Goal: Task Accomplishment & Management: Manage account settings

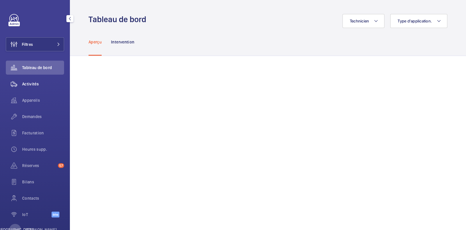
click at [43, 87] on div "Activités" at bounding box center [35, 84] width 58 height 14
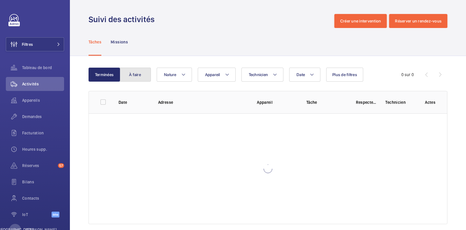
click at [137, 77] on font "À faire" at bounding box center [135, 74] width 12 height 5
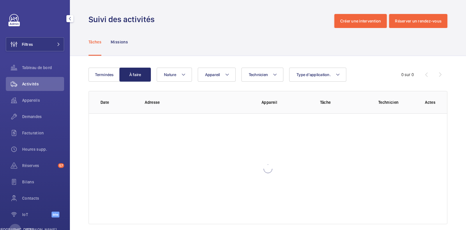
scroll to position [8, 0]
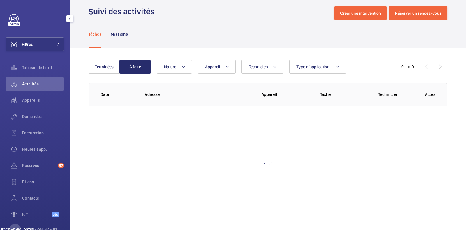
click at [17, 16] on link at bounding box center [13, 18] width 9 height 9
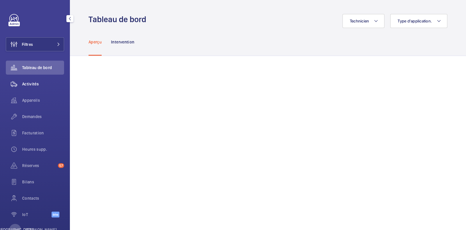
click at [39, 84] on font "Activités" at bounding box center [30, 84] width 17 height 5
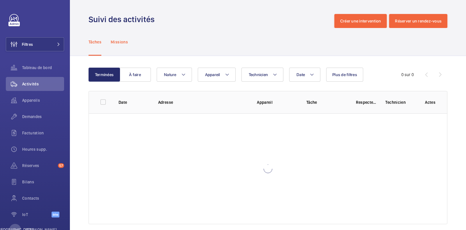
click at [125, 45] on div "Missions" at bounding box center [119, 42] width 17 height 28
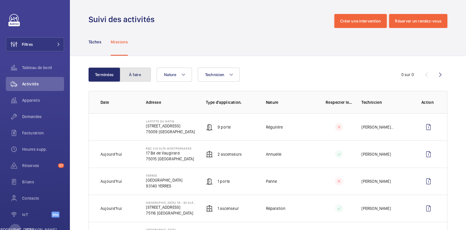
click at [135, 73] on font "À faire" at bounding box center [135, 74] width 12 height 5
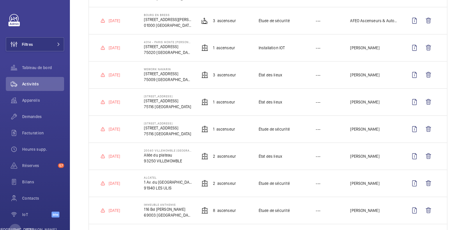
scroll to position [36, 0]
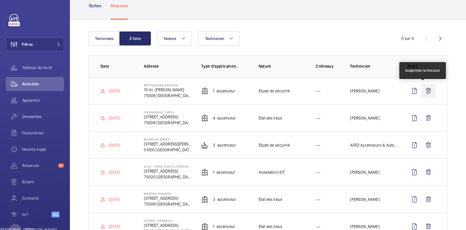
click at [426, 92] on wm-front-icon-button at bounding box center [429, 91] width 14 height 14
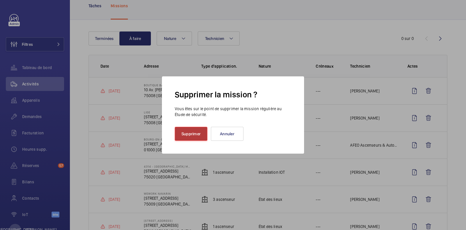
click at [203, 138] on button "Supprimer" at bounding box center [191, 134] width 33 height 14
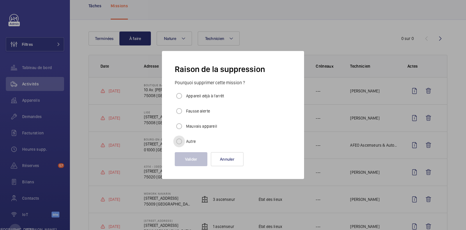
click at [179, 144] on input "Autre" at bounding box center [179, 142] width 12 height 12
radio input "true"
click at [196, 162] on button "Valider" at bounding box center [191, 159] width 33 height 14
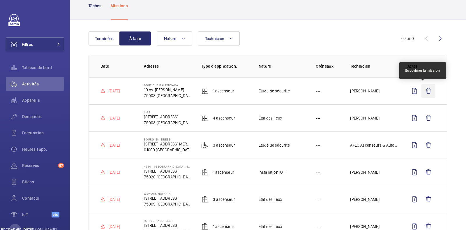
click at [425, 93] on wm-front-icon-button at bounding box center [429, 91] width 14 height 14
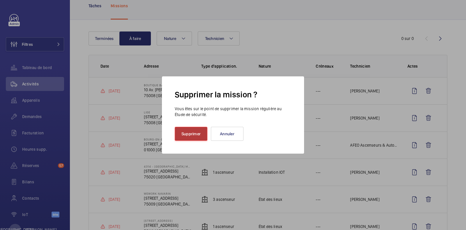
click at [183, 132] on font "Supprimer" at bounding box center [191, 133] width 19 height 5
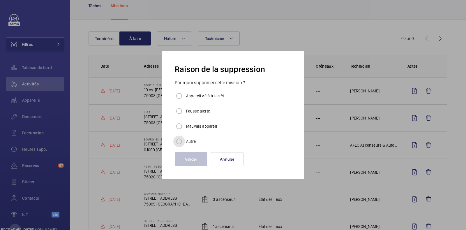
click at [184, 142] on input "Autre" at bounding box center [179, 142] width 12 height 12
radio input "true"
click at [196, 156] on button "Valider" at bounding box center [191, 159] width 33 height 14
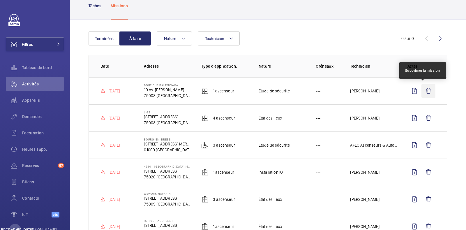
click at [422, 93] on wm-front-icon-button at bounding box center [429, 91] width 14 height 14
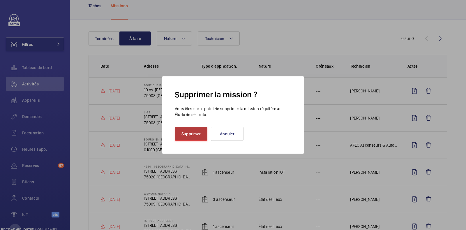
click at [194, 138] on button "Supprimer" at bounding box center [191, 134] width 33 height 14
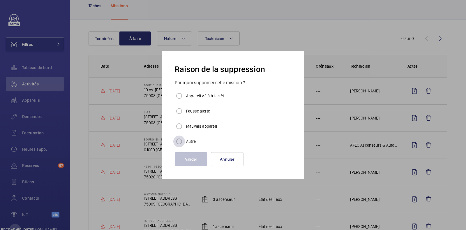
click at [185, 143] on div at bounding box center [179, 141] width 14 height 14
radio input "true"
click at [196, 158] on font "Valider" at bounding box center [191, 159] width 13 height 5
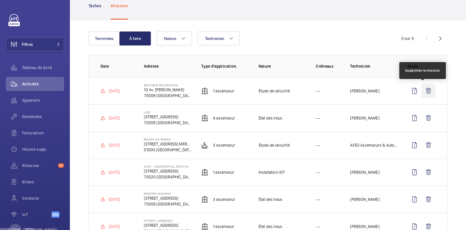
click at [422, 92] on wm-front-icon-button at bounding box center [429, 91] width 14 height 14
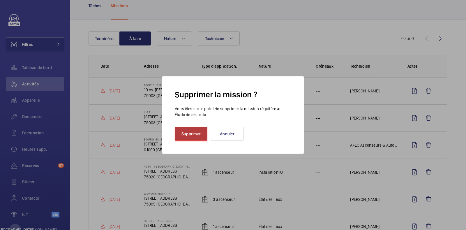
click at [182, 137] on button "Supprimer" at bounding box center [191, 134] width 33 height 14
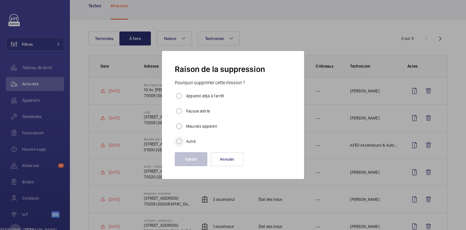
click at [186, 136] on div at bounding box center [179, 141] width 14 height 14
radio input "true"
click at [196, 156] on button "Valider" at bounding box center [191, 159] width 33 height 14
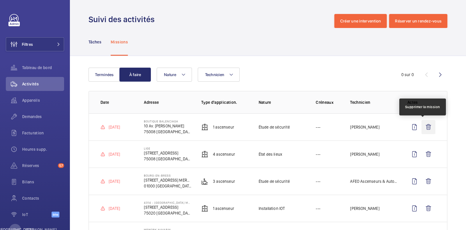
click at [424, 129] on wm-front-icon-button at bounding box center [429, 127] width 14 height 14
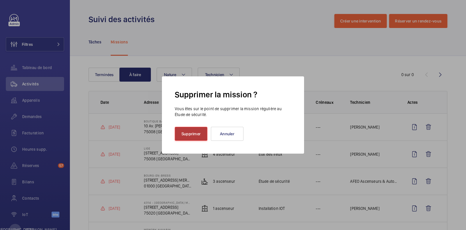
click at [193, 136] on button "Supprimer" at bounding box center [191, 134] width 33 height 14
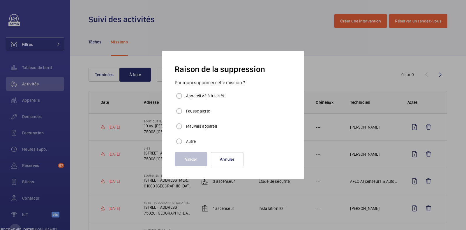
click at [193, 140] on font "Autre" at bounding box center [191, 141] width 10 height 5
click at [185, 140] on input "Autre" at bounding box center [179, 142] width 12 height 12
radio input "true"
click at [191, 161] on font "Valider" at bounding box center [191, 159] width 13 height 5
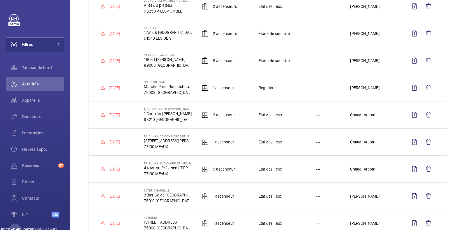
scroll to position [401, 0]
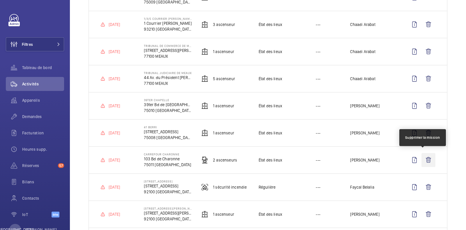
click at [424, 157] on wm-front-icon-button at bounding box center [429, 160] width 14 height 14
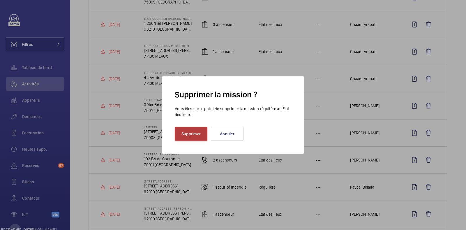
click at [194, 131] on font "Supprimer" at bounding box center [191, 133] width 19 height 5
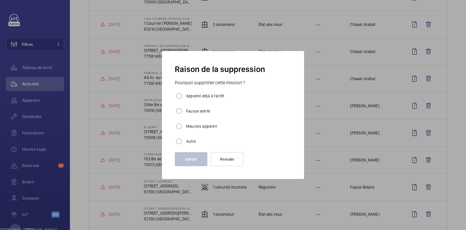
click at [187, 142] on font "Autre" at bounding box center [191, 141] width 10 height 5
click at [185, 142] on input "Autre" at bounding box center [179, 142] width 12 height 12
radio input "true"
click at [198, 159] on button "Valider" at bounding box center [191, 159] width 33 height 14
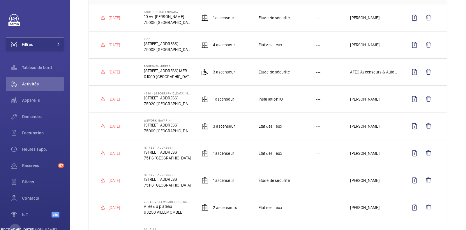
scroll to position [0, 0]
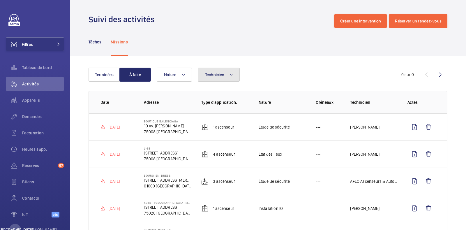
click at [231, 76] on mat-icon at bounding box center [231, 74] width 5 height 7
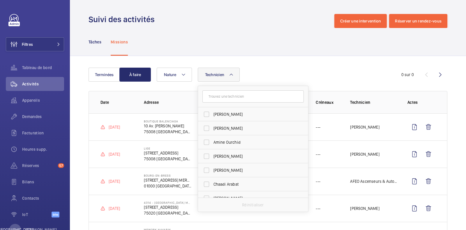
click at [232, 99] on input "text" at bounding box center [253, 96] width 101 height 12
type input "cha"
click at [211, 169] on input "Cha rles Astoul" at bounding box center [207, 170] width 12 height 12
checkbox input "true"
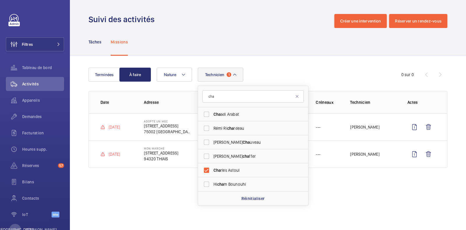
click at [351, 59] on div "Terminées À faire Technicien 1 cha Cha adi Arabat Rémi Ri cha rdeau Clément Cha…" at bounding box center [268, 119] width 396 height 126
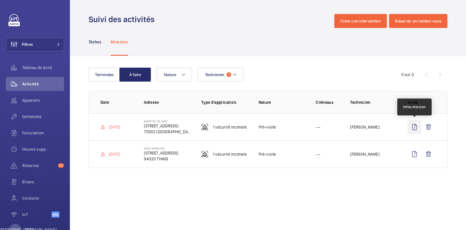
click at [420, 127] on wm-front-icon-button at bounding box center [415, 127] width 14 height 14
click at [433, 125] on wm-front-icon-button at bounding box center [429, 127] width 14 height 14
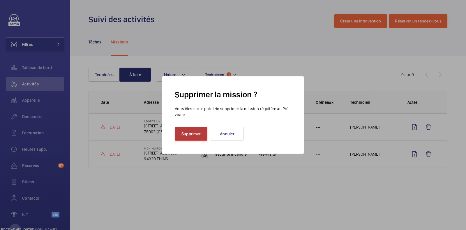
click at [186, 130] on button "Supprimer" at bounding box center [191, 134] width 33 height 14
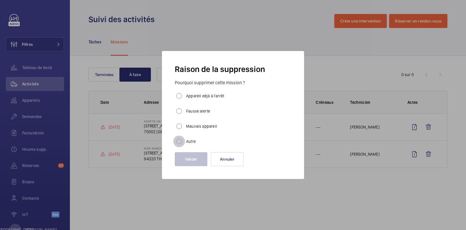
click at [182, 140] on input "Autre" at bounding box center [179, 142] width 12 height 12
radio input "true"
click at [194, 154] on button "Valider" at bounding box center [191, 159] width 33 height 14
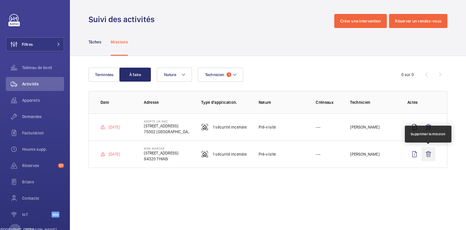
click at [428, 156] on wm-front-icon-button at bounding box center [429, 154] width 14 height 14
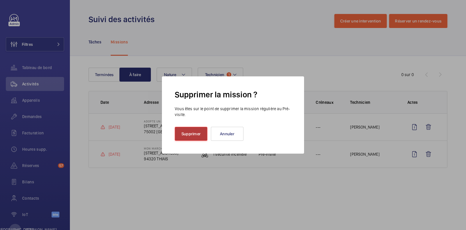
click at [187, 137] on button "Supprimer" at bounding box center [191, 134] width 33 height 14
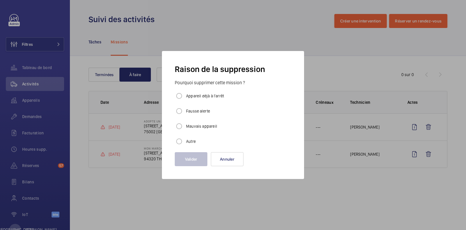
click at [192, 143] on font "Autre" at bounding box center [191, 141] width 10 height 5
click at [185, 143] on input "Autre" at bounding box center [179, 142] width 12 height 12
radio input "true"
click at [198, 161] on button "Valider" at bounding box center [191, 159] width 33 height 14
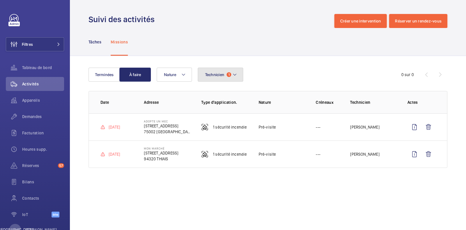
click at [231, 76] on button "Technicien 1" at bounding box center [221, 75] width 46 height 14
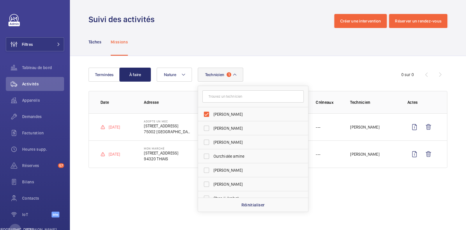
click at [210, 52] on div "Tâches Missions" at bounding box center [268, 42] width 359 height 28
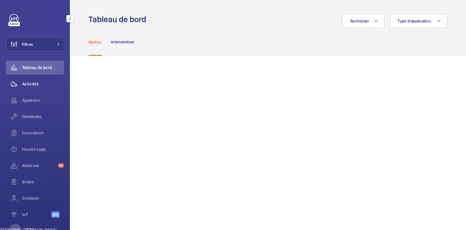
click at [30, 84] on font "Activités" at bounding box center [30, 84] width 17 height 5
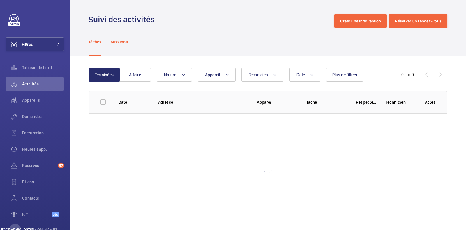
click at [123, 41] on font "Missions" at bounding box center [119, 42] width 17 height 5
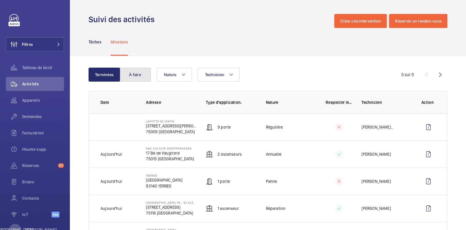
click at [131, 70] on button "À faire" at bounding box center [135, 75] width 31 height 14
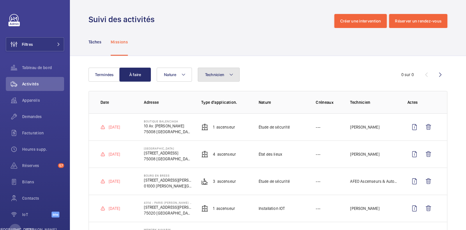
click at [222, 78] on button "Technicien" at bounding box center [219, 75] width 42 height 14
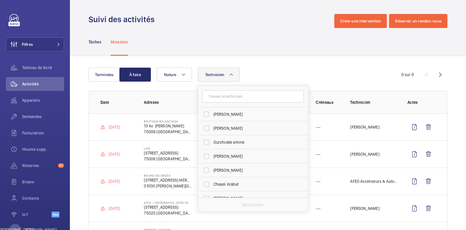
click at [223, 98] on input "text" at bounding box center [253, 96] width 101 height 12
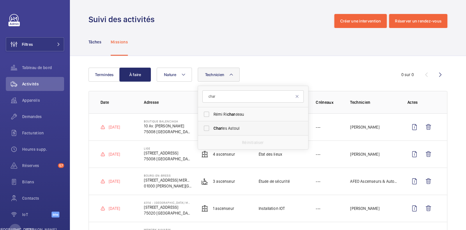
type input "char"
click at [223, 131] on span "Char [PERSON_NAME]" at bounding box center [254, 128] width 80 height 6
click at [212, 131] on input "Char [PERSON_NAME]" at bounding box center [207, 128] width 12 height 12
checkbox input "true"
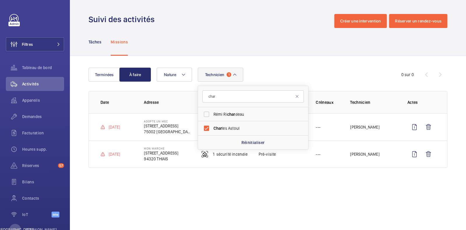
click at [332, 56] on div "Terminées À faire Technicien 1 char Rémi Ri [PERSON_NAME] Char [PERSON_NAME] Ré…" at bounding box center [268, 119] width 396 height 126
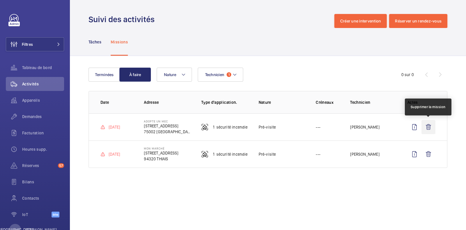
click at [426, 131] on wm-front-icon-button at bounding box center [429, 127] width 14 height 14
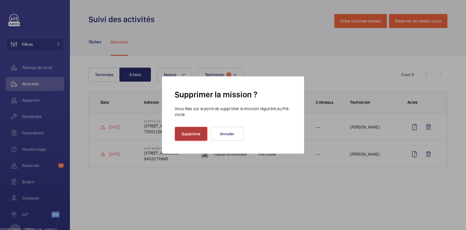
click at [193, 136] on font "Supprimer" at bounding box center [191, 133] width 19 height 5
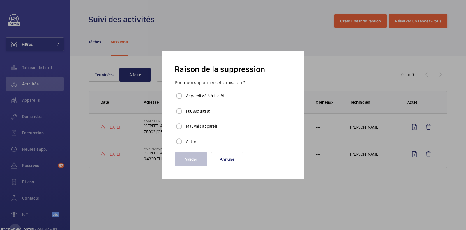
click at [187, 143] on font "Autre" at bounding box center [191, 141] width 10 height 5
click at [185, 143] on input "Autre" at bounding box center [179, 142] width 12 height 12
radio input "true"
click at [189, 157] on font "Valider" at bounding box center [191, 159] width 13 height 5
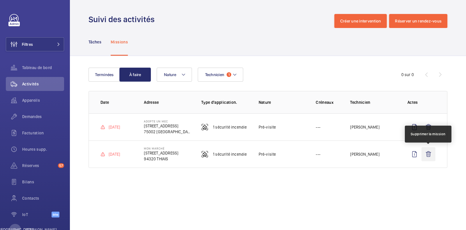
click at [426, 154] on wm-front-icon-button at bounding box center [429, 154] width 14 height 14
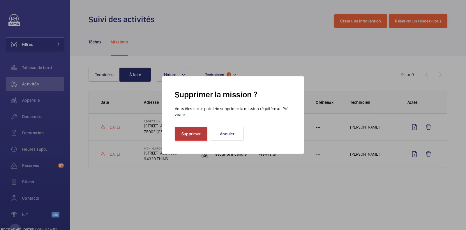
click at [196, 133] on font "Supprimer" at bounding box center [191, 133] width 19 height 5
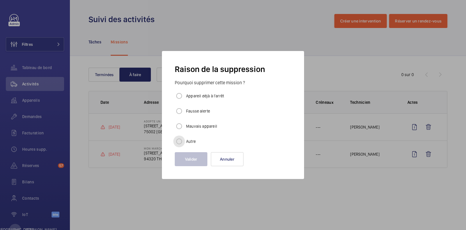
click at [185, 140] on div at bounding box center [179, 142] width 12 height 12
click at [180, 142] on input "Autre" at bounding box center [179, 142] width 12 height 12
radio input "true"
click at [195, 159] on font "Valider" at bounding box center [191, 159] width 13 height 5
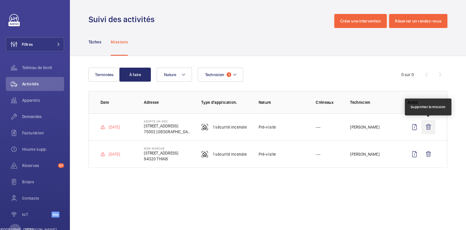
click at [431, 127] on wm-front-icon-button at bounding box center [429, 127] width 14 height 14
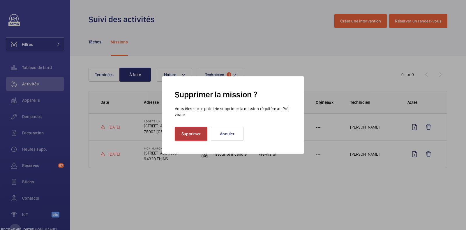
click at [192, 135] on font "Supprimer" at bounding box center [191, 133] width 19 height 5
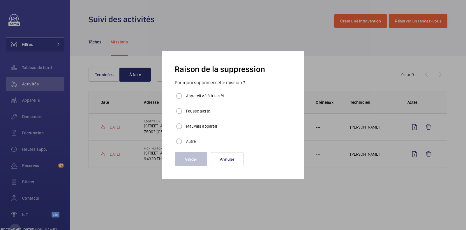
click at [187, 143] on font "Autre" at bounding box center [191, 141] width 10 height 5
click at [185, 143] on input "Autre" at bounding box center [179, 142] width 12 height 12
radio input "true"
click at [192, 161] on font "Valider" at bounding box center [191, 159] width 13 height 5
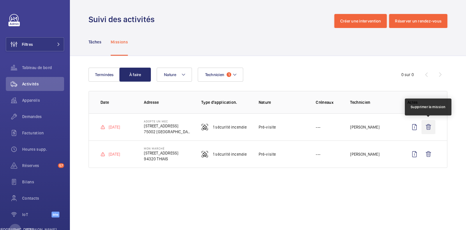
click at [430, 127] on wm-front-icon-button at bounding box center [429, 127] width 14 height 14
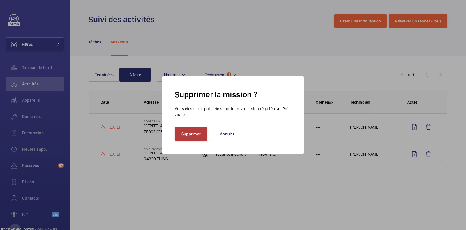
click at [200, 138] on button "Supprimer" at bounding box center [191, 134] width 33 height 14
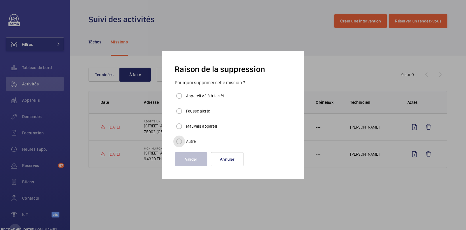
click at [184, 140] on input "Autre" at bounding box center [179, 142] width 12 height 12
radio input "true"
click at [195, 159] on font "Valider" at bounding box center [191, 159] width 13 height 5
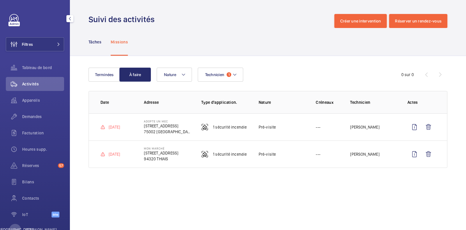
click at [37, 79] on div "Activités" at bounding box center [35, 84] width 58 height 14
click at [39, 68] on font "Tableau de bord" at bounding box center [37, 67] width 30 height 5
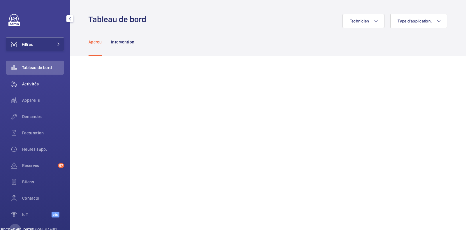
click at [42, 85] on span "Activités" at bounding box center [43, 84] width 42 height 6
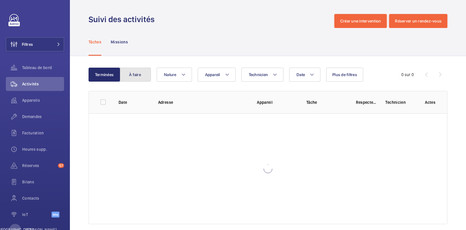
click at [138, 73] on font "À faire" at bounding box center [135, 74] width 12 height 5
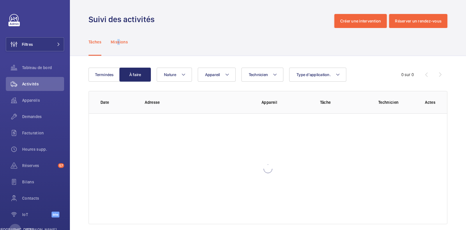
click at [119, 43] on font "Missions" at bounding box center [119, 42] width 17 height 5
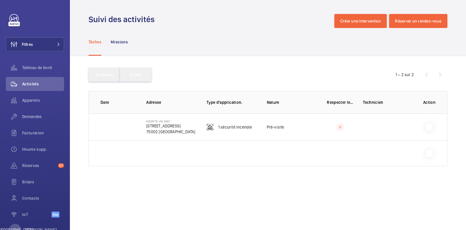
click at [35, 76] on div "Tableau de bord" at bounding box center [35, 69] width 58 height 16
click at [29, 85] on font "Activités" at bounding box center [30, 84] width 17 height 5
click at [45, 67] on font "Tableau de bord" at bounding box center [37, 67] width 30 height 5
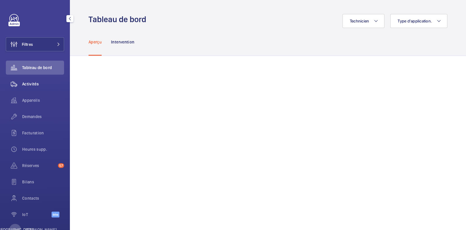
click at [41, 85] on span "Activités" at bounding box center [43, 84] width 42 height 6
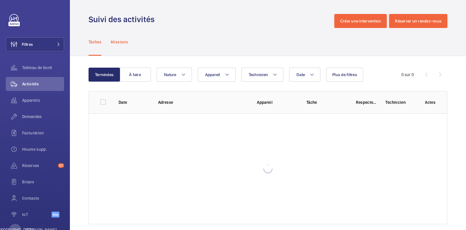
click at [120, 44] on font "Missions" at bounding box center [119, 42] width 17 height 5
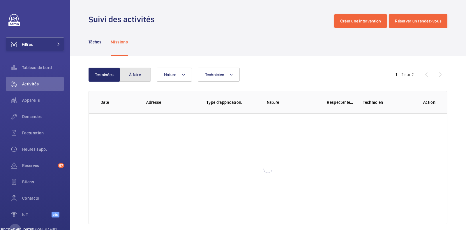
click at [133, 79] on button "À faire" at bounding box center [135, 75] width 31 height 14
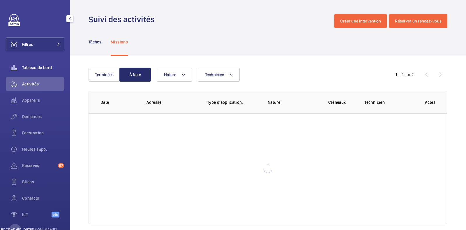
click at [35, 70] on span "Tableau de bord" at bounding box center [43, 68] width 42 height 6
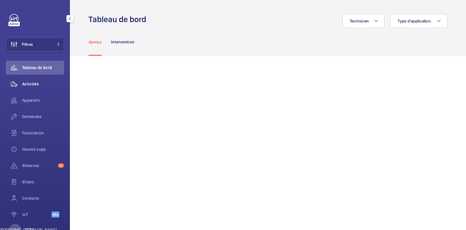
click at [35, 83] on font "Activités" at bounding box center [30, 84] width 17 height 5
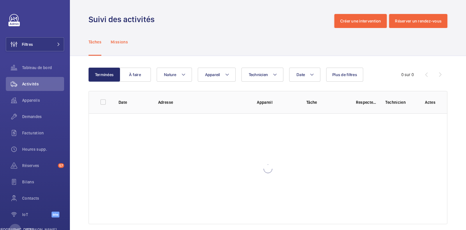
click at [121, 45] on div "Missions" at bounding box center [119, 42] width 17 height 28
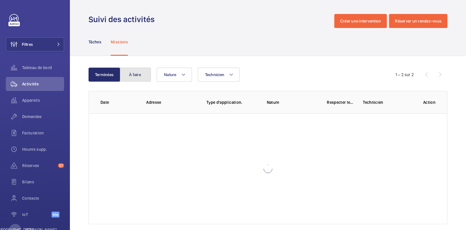
click at [140, 77] on font "À faire" at bounding box center [135, 74] width 12 height 5
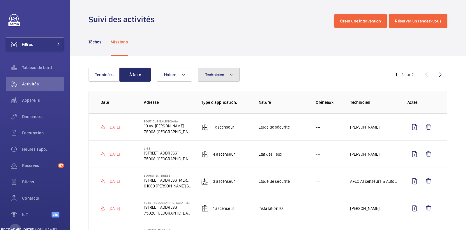
click at [228, 73] on button "Technicien" at bounding box center [219, 75] width 42 height 14
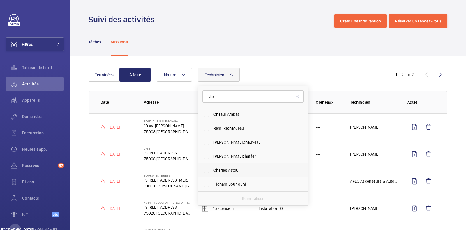
type input "cha"
click at [229, 173] on label "Cha rles Astoul" at bounding box center [248, 170] width 101 height 14
click at [212, 173] on input "Cha rles Astoul" at bounding box center [207, 170] width 12 height 12
checkbox input "true"
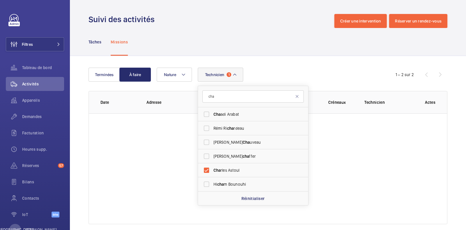
click at [290, 71] on div "Technicien 1 cha Cha adi Arabat Rémi Ri cha rdeau [PERSON_NAME] uveau [PERSON_N…" at bounding box center [267, 75] width 221 height 14
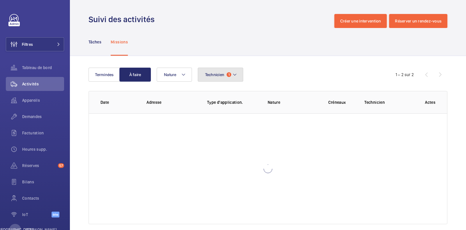
click at [224, 73] on font "Technicien" at bounding box center [215, 74] width 20 height 5
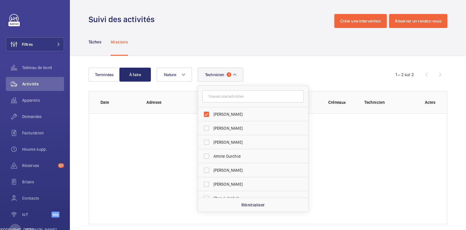
click at [290, 72] on div "Technicien 1 [PERSON_NAME] [PERSON_NAME] [PERSON_NAME] [PERSON_NAME] [PERSON_NA…" at bounding box center [267, 75] width 221 height 14
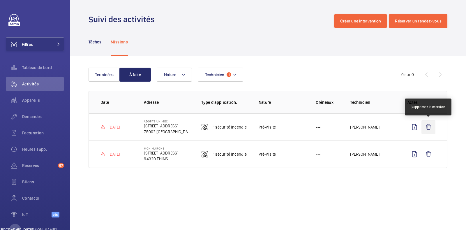
click at [431, 126] on wm-front-icon-button at bounding box center [429, 127] width 14 height 14
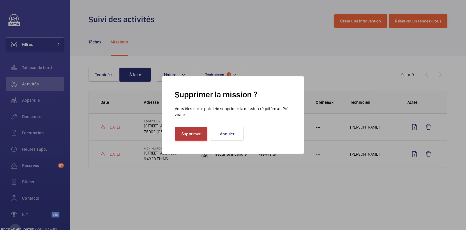
click at [186, 134] on font "Supprimer" at bounding box center [191, 133] width 19 height 5
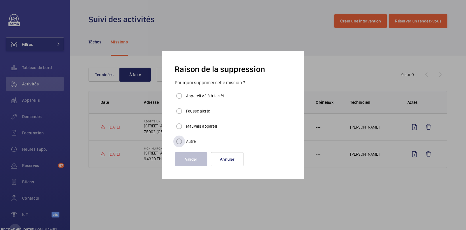
click at [189, 143] on font "Autre" at bounding box center [191, 141] width 10 height 5
click at [185, 143] on input "Autre" at bounding box center [179, 142] width 12 height 12
radio input "true"
click at [186, 158] on font "Valider" at bounding box center [191, 159] width 13 height 5
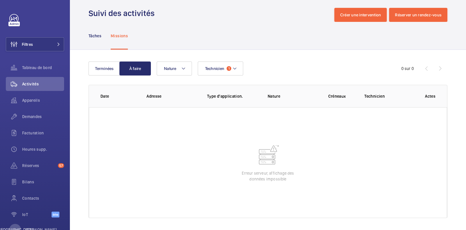
scroll to position [8, 0]
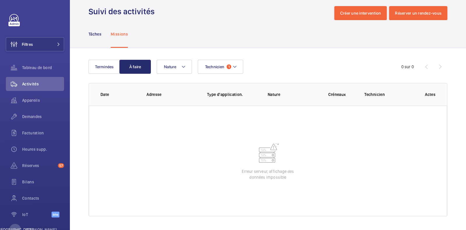
click at [306, 49] on div "Terminées À faire Technicien 1 Nature 0 sur 0 Date Adresse Type d'application. …" at bounding box center [268, 139] width 396 height 182
drag, startPoint x: 86, startPoint y: 11, endPoint x: 161, endPoint y: 17, distance: 75.2
click at [161, 17] on wm-front-admin-header "Suivi des activités Créer une intervention Réserver un rendez-vous" at bounding box center [268, 6] width 396 height 28
click at [160, 12] on div "Suivi des activités Créer une intervention Réserver un rendez-vous" at bounding box center [268, 13] width 359 height 14
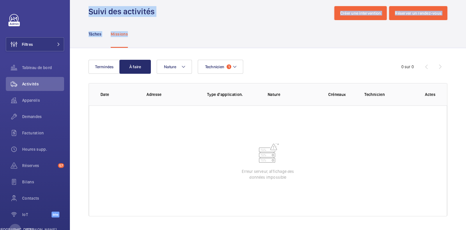
drag, startPoint x: 89, startPoint y: 13, endPoint x: 182, endPoint y: 20, distance: 93.0
click at [182, 20] on wm-front-admin-operations-monitoring "Suivi des activités Créer une intervention Réserver un rendez-vous Tâches Missi…" at bounding box center [268, 111] width 396 height 238
click at [179, 20] on wm-front-admin-operations-monitoring "Suivi des activités Créer une intervention Réserver un rendez-vous Tâches Missi…" at bounding box center [268, 111] width 396 height 238
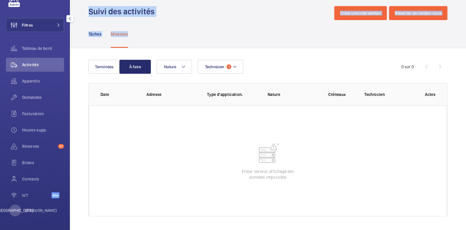
scroll to position [0, 0]
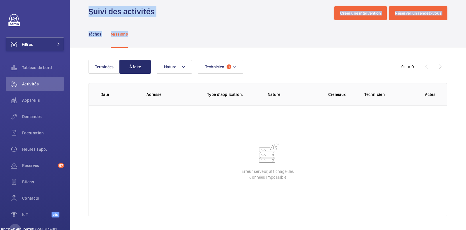
click at [101, 10] on font "Suivi des activités" at bounding box center [122, 11] width 66 height 10
